Goal: Register for event/course

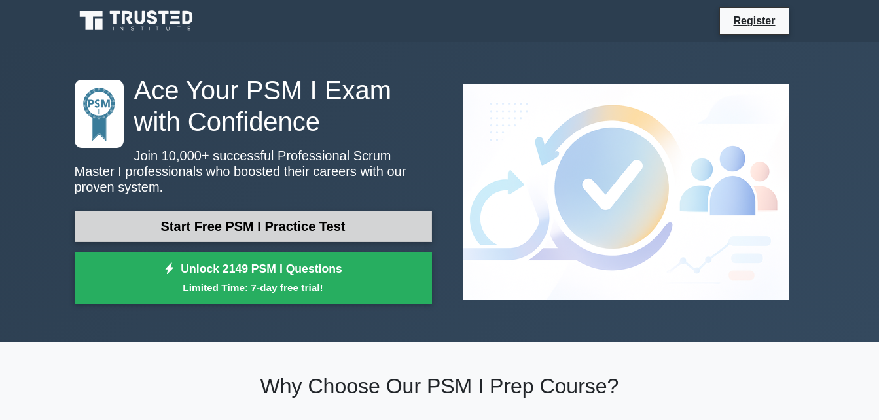
drag, startPoint x: 0, startPoint y: 0, endPoint x: 236, endPoint y: 223, distance: 325.2
click at [236, 223] on link "Start Free PSM I Practice Test" at bounding box center [254, 226] width 358 height 31
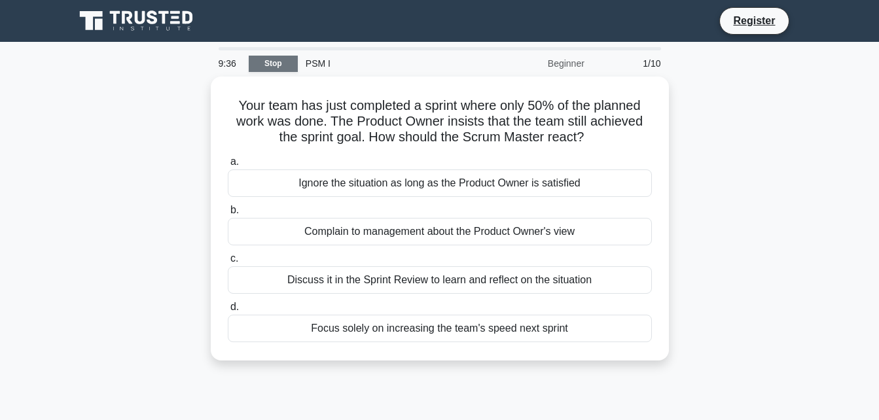
click at [271, 64] on link "Stop" at bounding box center [273, 64] width 49 height 16
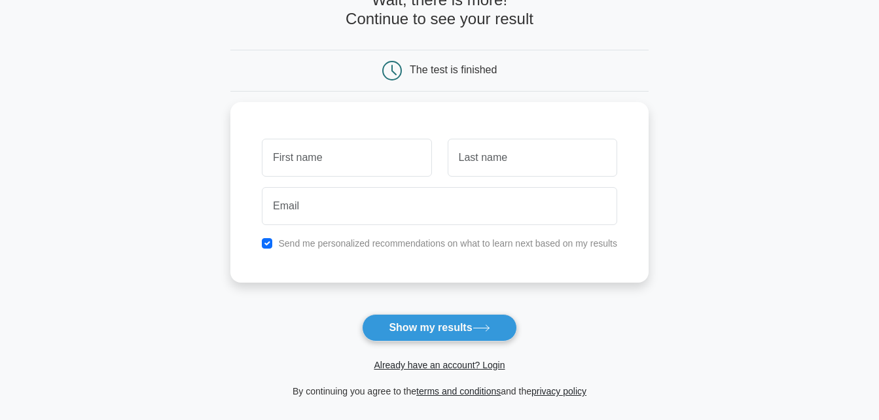
scroll to position [84, 0]
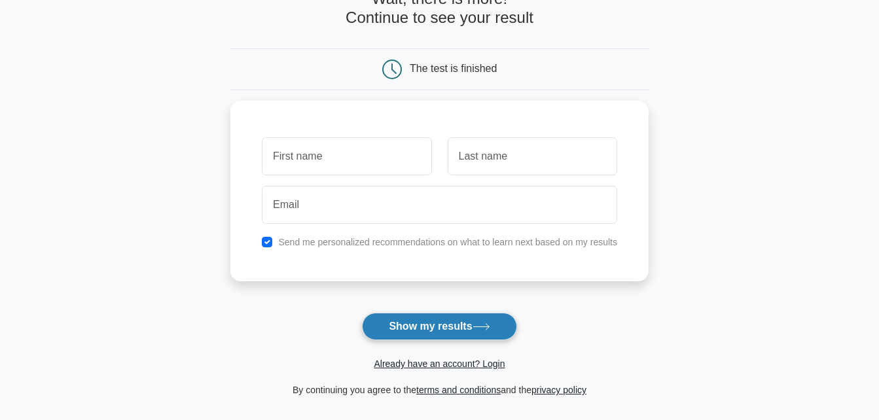
click at [399, 325] on button "Show my results" at bounding box center [439, 327] width 155 height 28
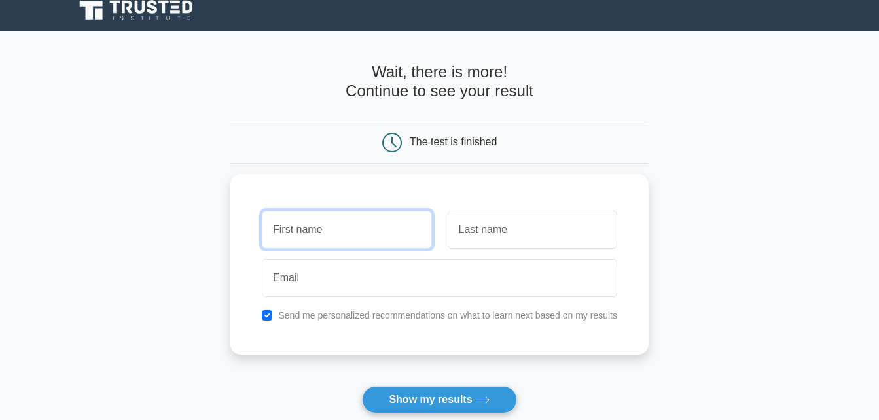
scroll to position [0, 0]
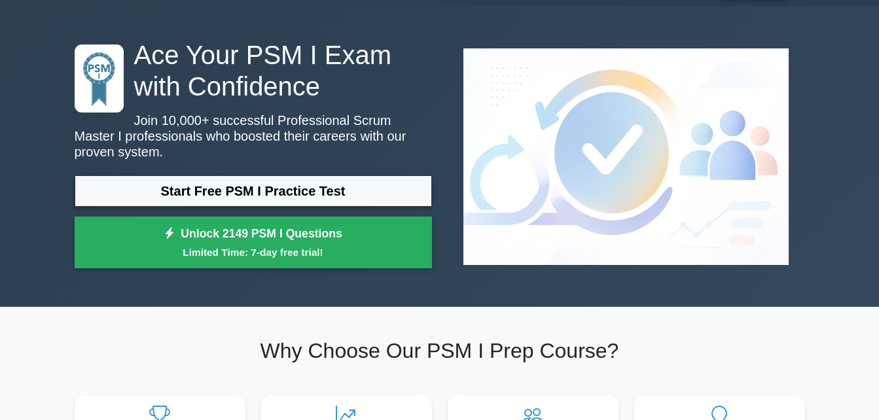
scroll to position [35, 0]
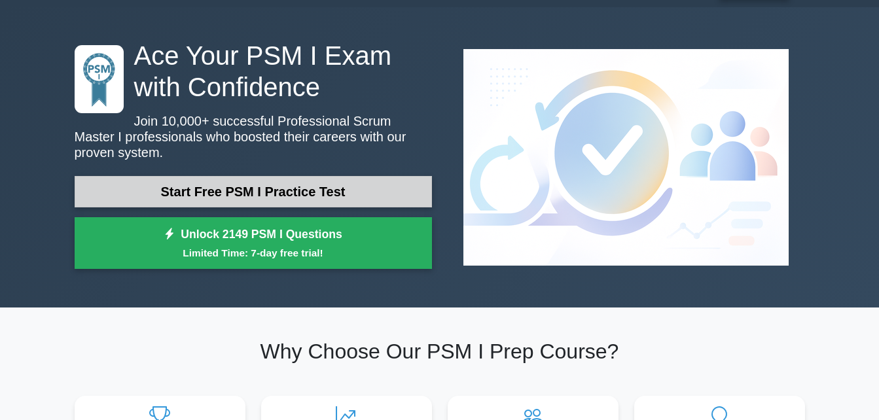
click at [174, 176] on link "Start Free PSM I Practice Test" at bounding box center [254, 191] width 358 height 31
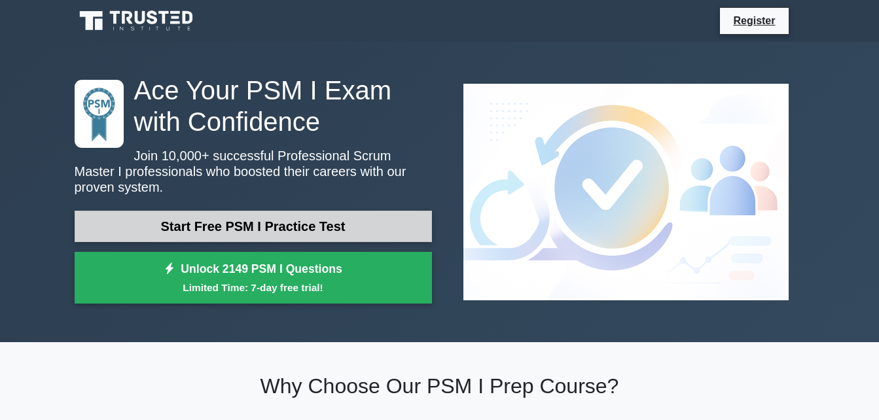
click at [314, 226] on link "Start Free PSM I Practice Test" at bounding box center [254, 226] width 358 height 31
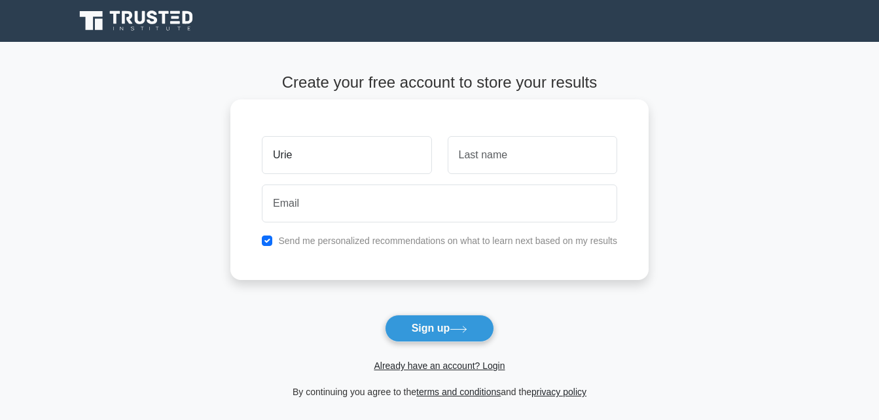
type input "Urie"
click at [474, 151] on input "text" at bounding box center [533, 155] width 170 height 38
type input "THIOMBIANO"
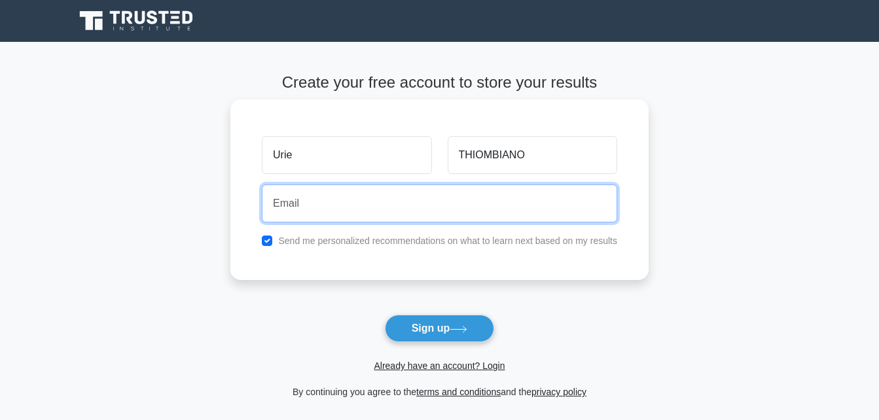
type input "uriethiombiano40@gmail.com"
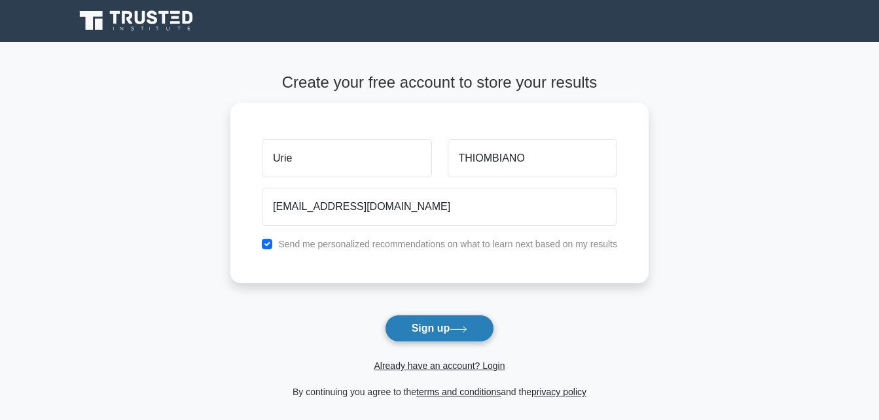
click at [427, 333] on button "Sign up" at bounding box center [440, 329] width 110 height 28
